Goal: Check status: Check status

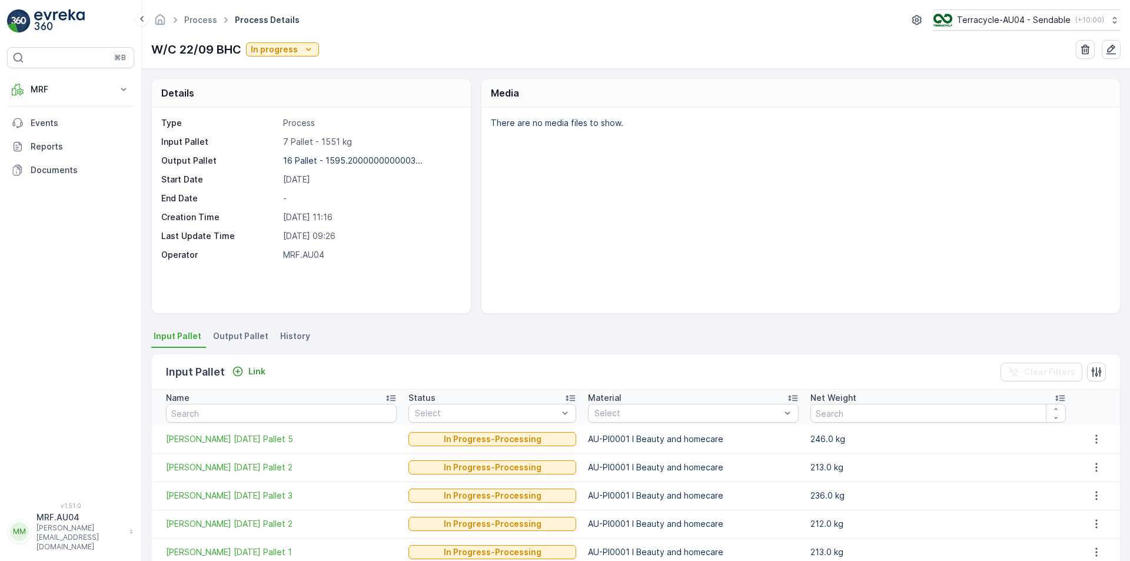
click at [218, 340] on span "Output Pallet" at bounding box center [240, 336] width 55 height 12
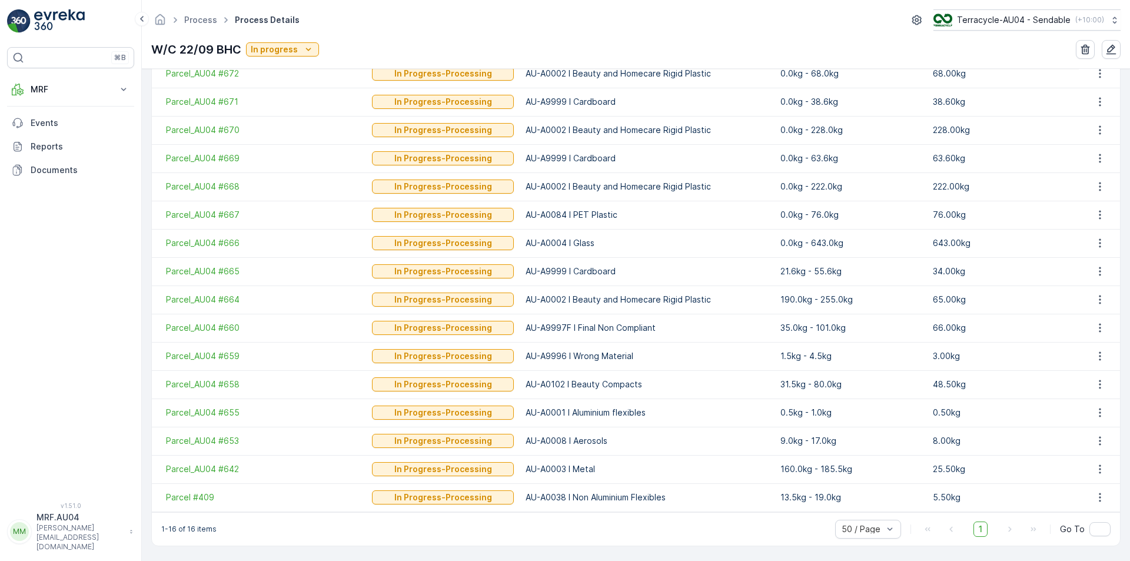
scroll to position [366, 0]
click at [939, 443] on p "8.00kg" at bounding box center [1003, 440] width 140 height 12
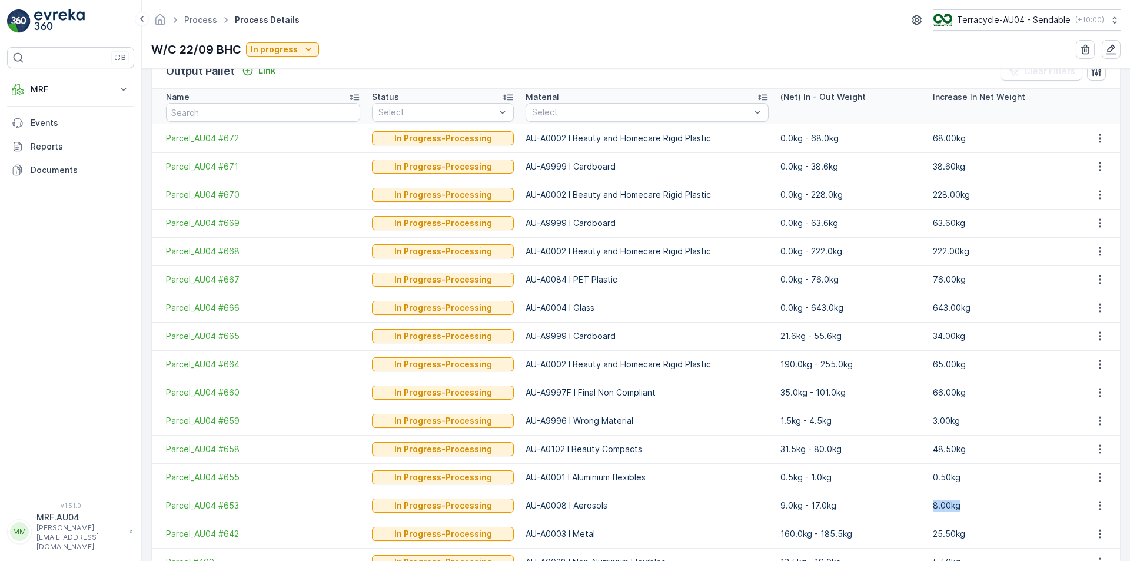
scroll to position [248, 0]
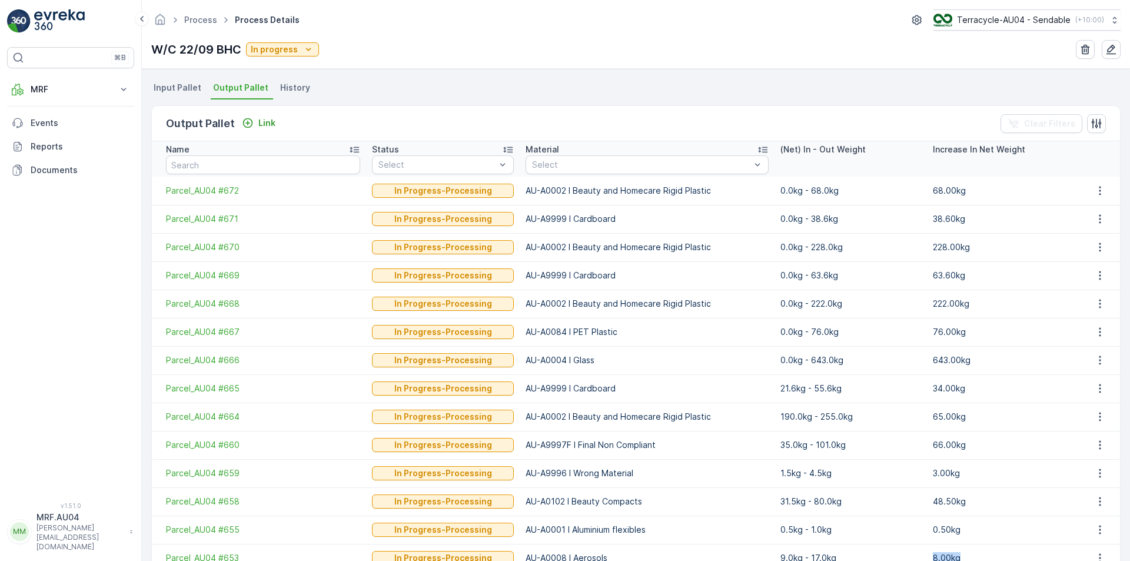
click at [964, 236] on td "228.00kg" at bounding box center [1003, 247] width 152 height 28
click at [964, 235] on td "228.00kg" at bounding box center [1003, 247] width 152 height 28
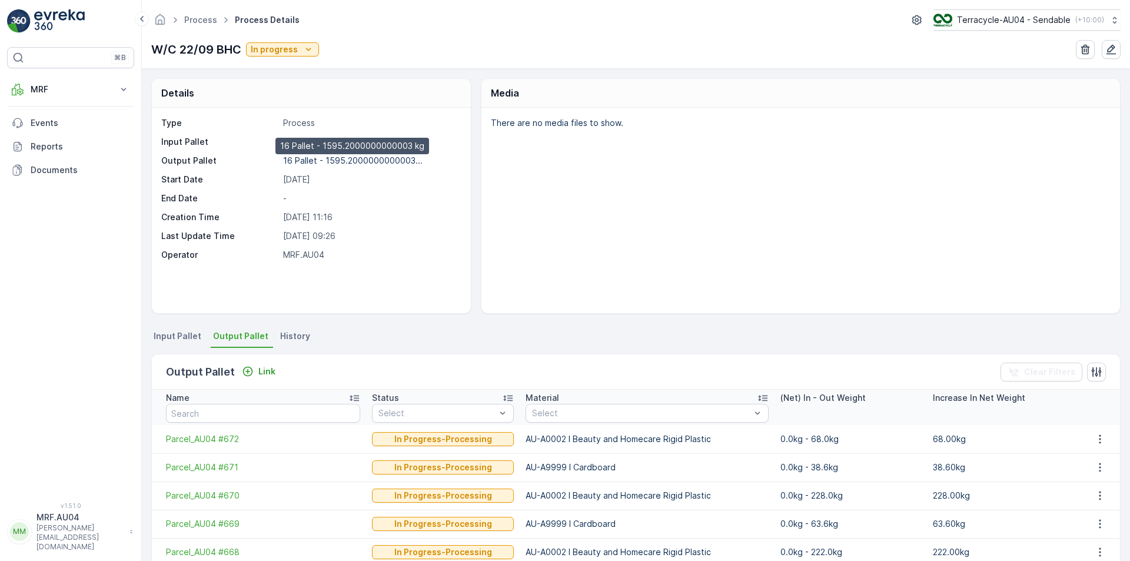
click at [340, 164] on p "16 Pallet - 1595.2000000000003..." at bounding box center [352, 160] width 139 height 10
click at [558, 216] on div "There are no media files to show." at bounding box center [800, 210] width 638 height 205
click at [962, 187] on div "There are no media files to show." at bounding box center [800, 210] width 638 height 205
click at [167, 341] on span "Input Pallet" at bounding box center [178, 336] width 48 height 12
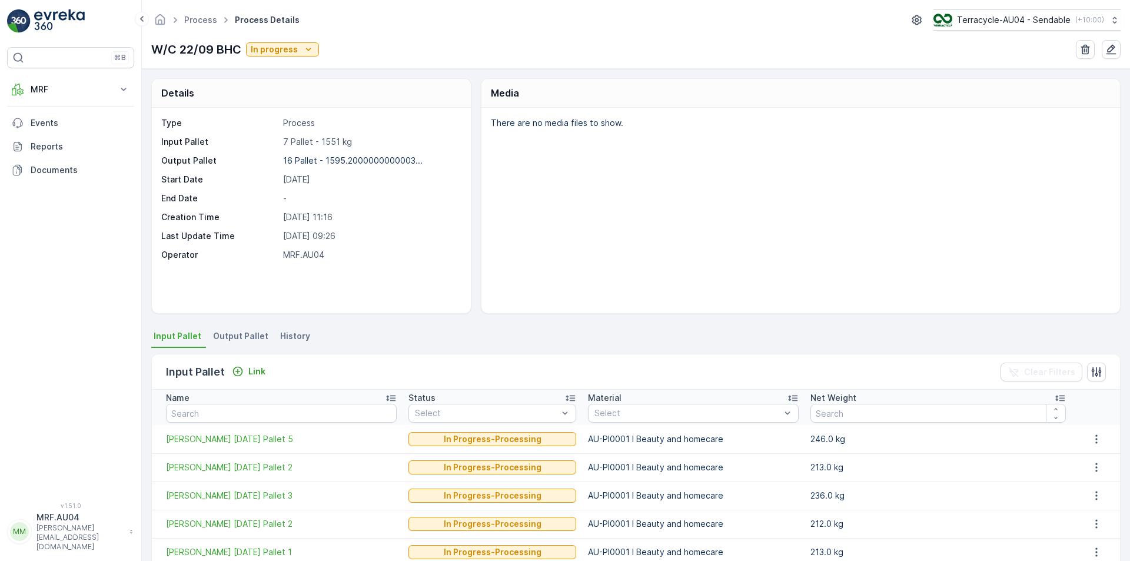
scroll to position [112, 0]
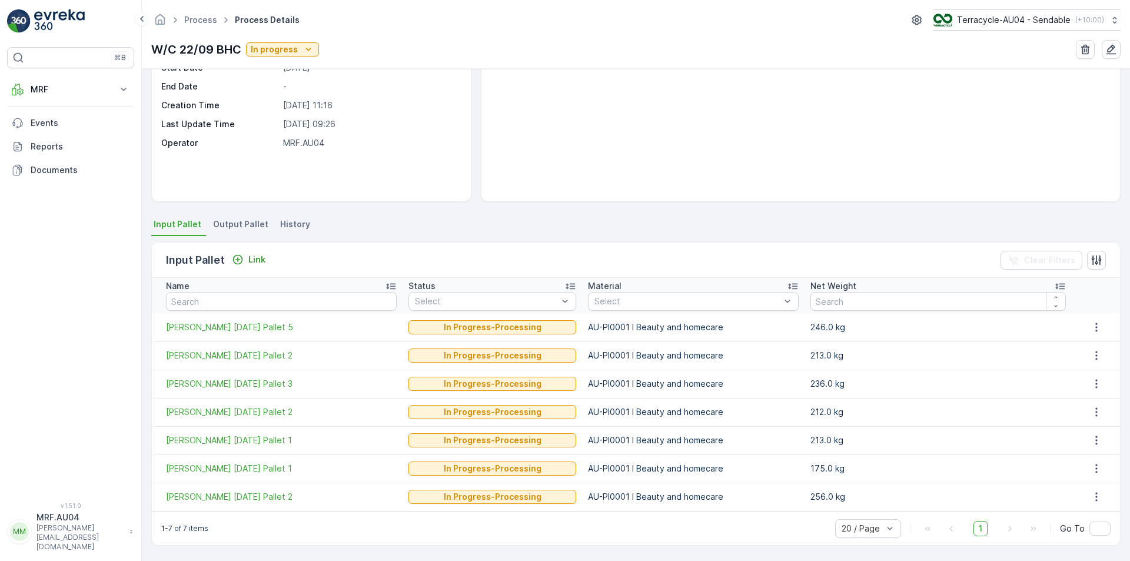
click at [234, 231] on li "Output Pallet" at bounding box center [242, 226] width 62 height 20
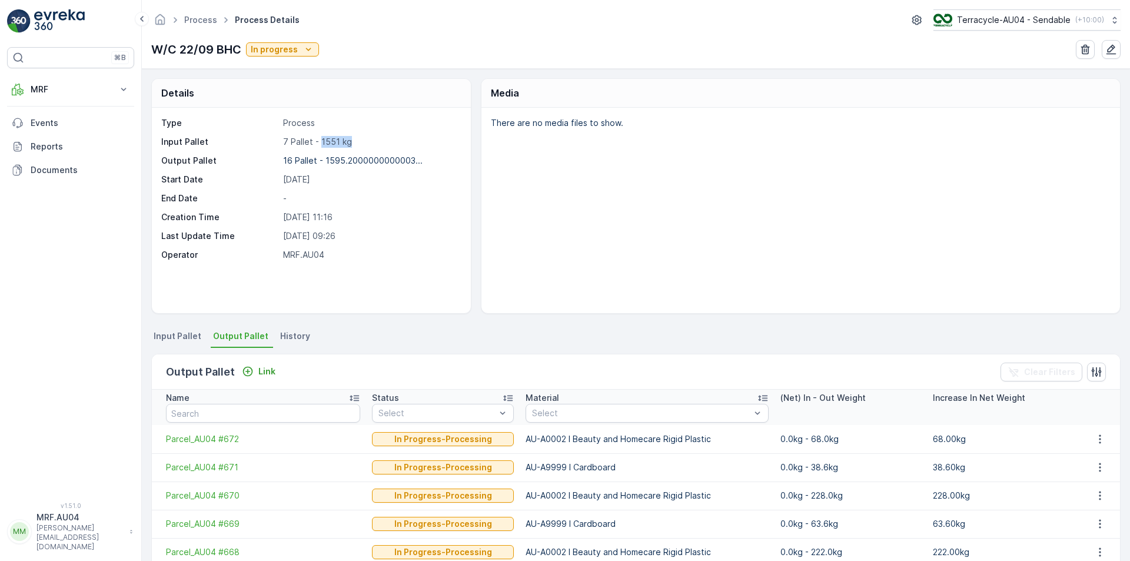
drag, startPoint x: 321, startPoint y: 141, endPoint x: 356, endPoint y: 144, distance: 35.4
click at [356, 144] on p "7 Pallet - 1551 kg" at bounding box center [370, 142] width 175 height 12
click at [174, 337] on span "Input Pallet" at bounding box center [178, 336] width 48 height 12
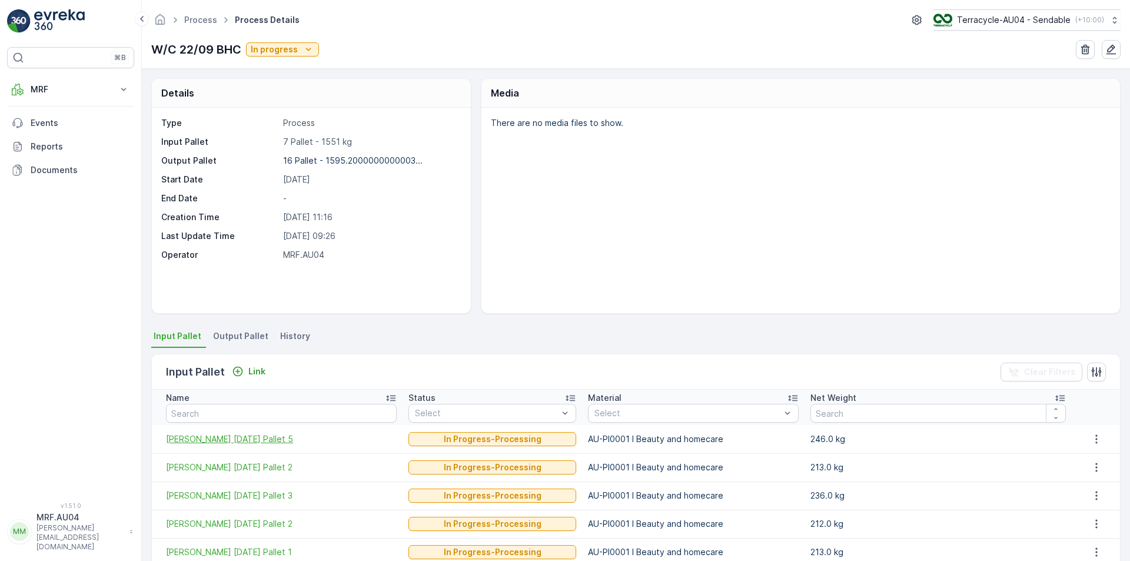
click at [237, 436] on span "[PERSON_NAME] [DATE] Pallet 5" at bounding box center [281, 439] width 231 height 12
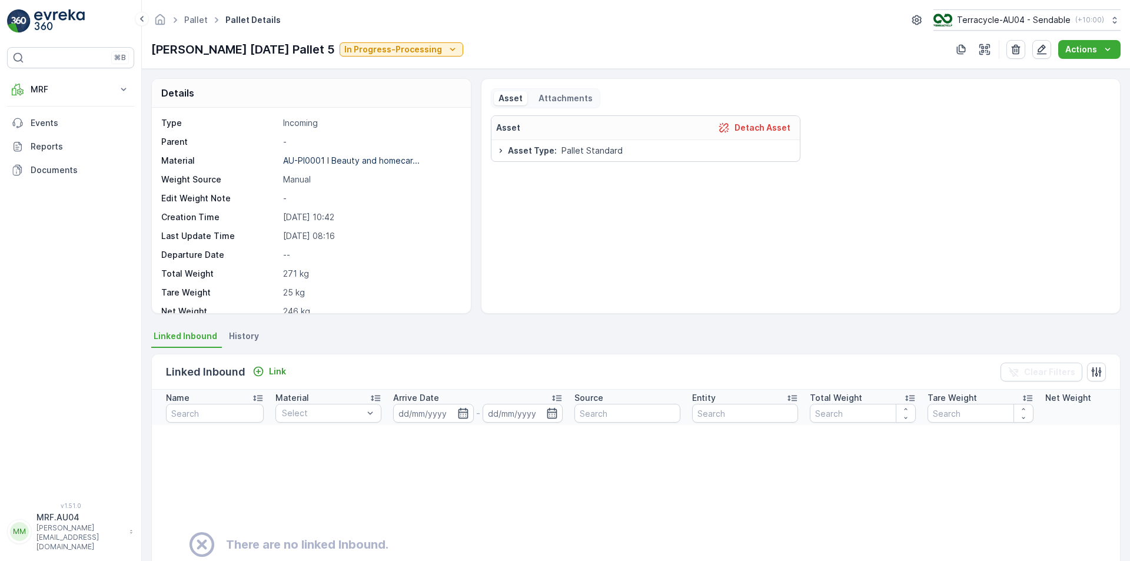
click at [593, 135] on div "Asset Detach Asset" at bounding box center [645, 128] width 309 height 24
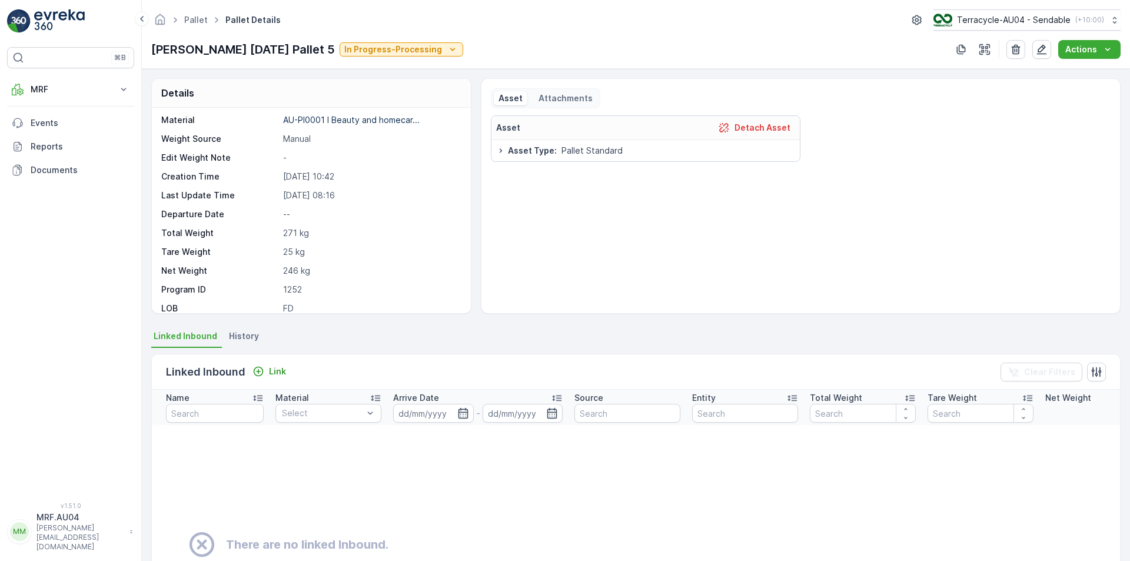
scroll to position [108, 0]
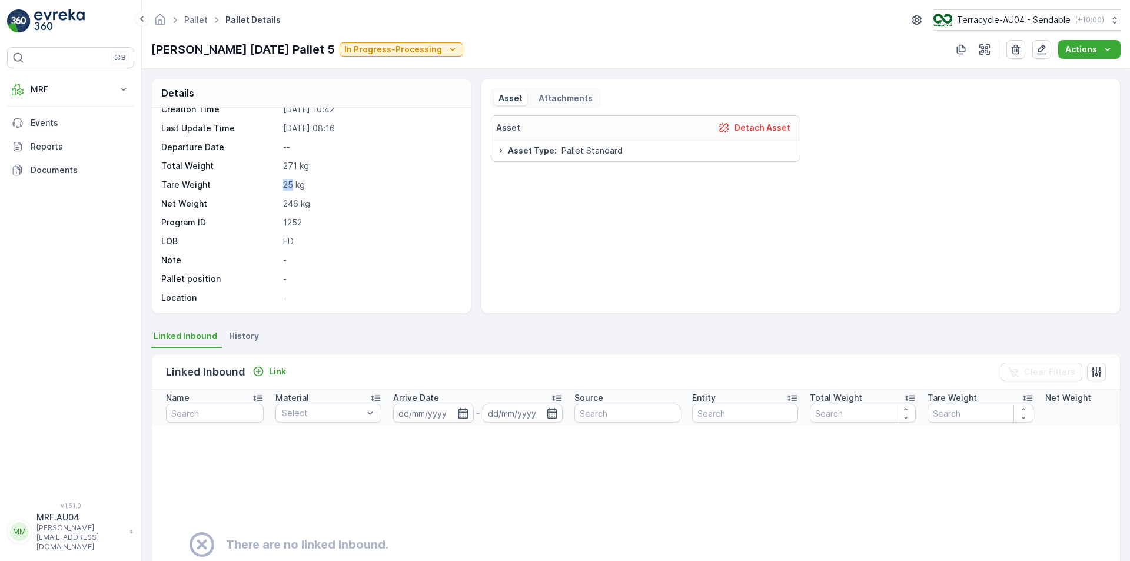
drag, startPoint x: 277, startPoint y: 182, endPoint x: 292, endPoint y: 183, distance: 14.8
click at [292, 183] on div "Tare Weight 25 kg" at bounding box center [309, 185] width 297 height 12
click at [294, 187] on p "25 kg" at bounding box center [370, 185] width 175 height 12
click at [289, 185] on p "25 kg" at bounding box center [370, 185] width 175 height 12
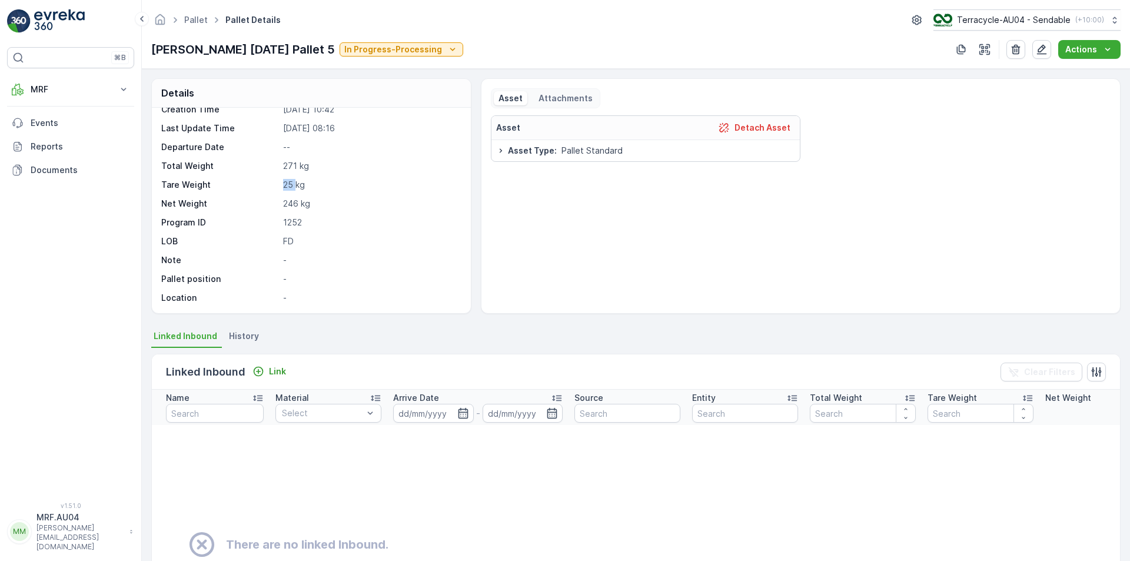
click at [289, 185] on p "25 kg" at bounding box center [370, 185] width 175 height 12
click at [288, 201] on p "246 kg" at bounding box center [370, 204] width 175 height 12
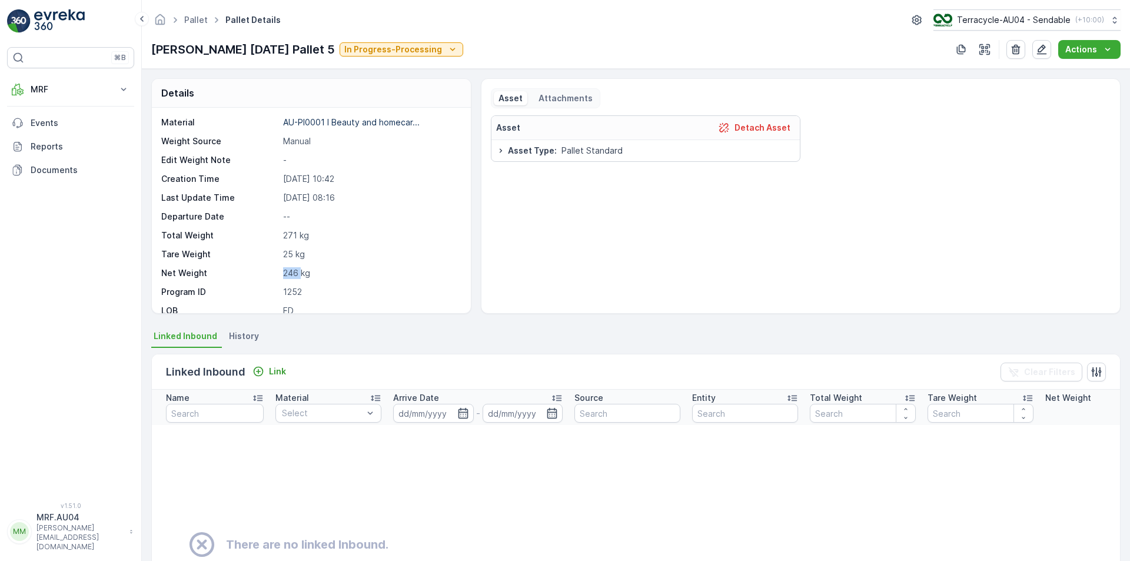
scroll to position [59, 0]
click at [777, 285] on div "Asset Detach Asset Asset Type : Pallet Standard" at bounding box center [801, 209] width 620 height 188
